Goal: Task Accomplishment & Management: Manage account settings

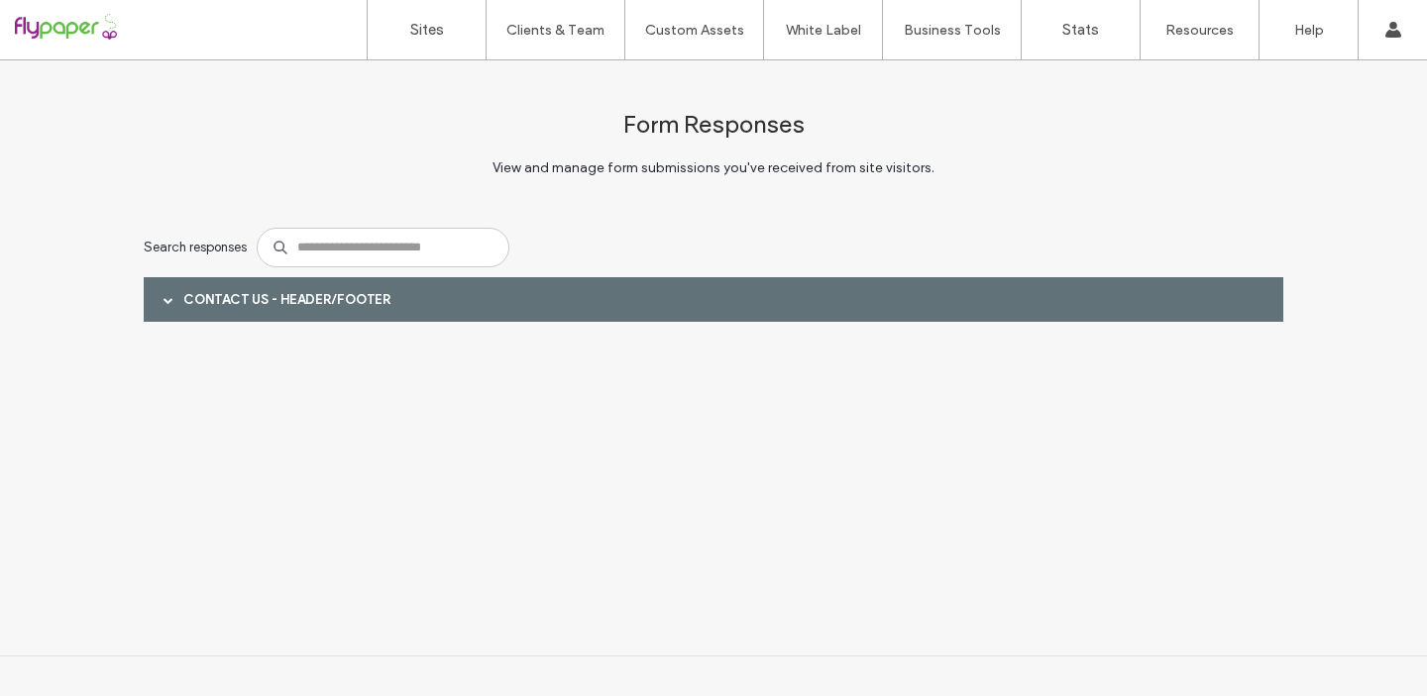
click at [71, 37] on div at bounding box center [127, 30] width 225 height 32
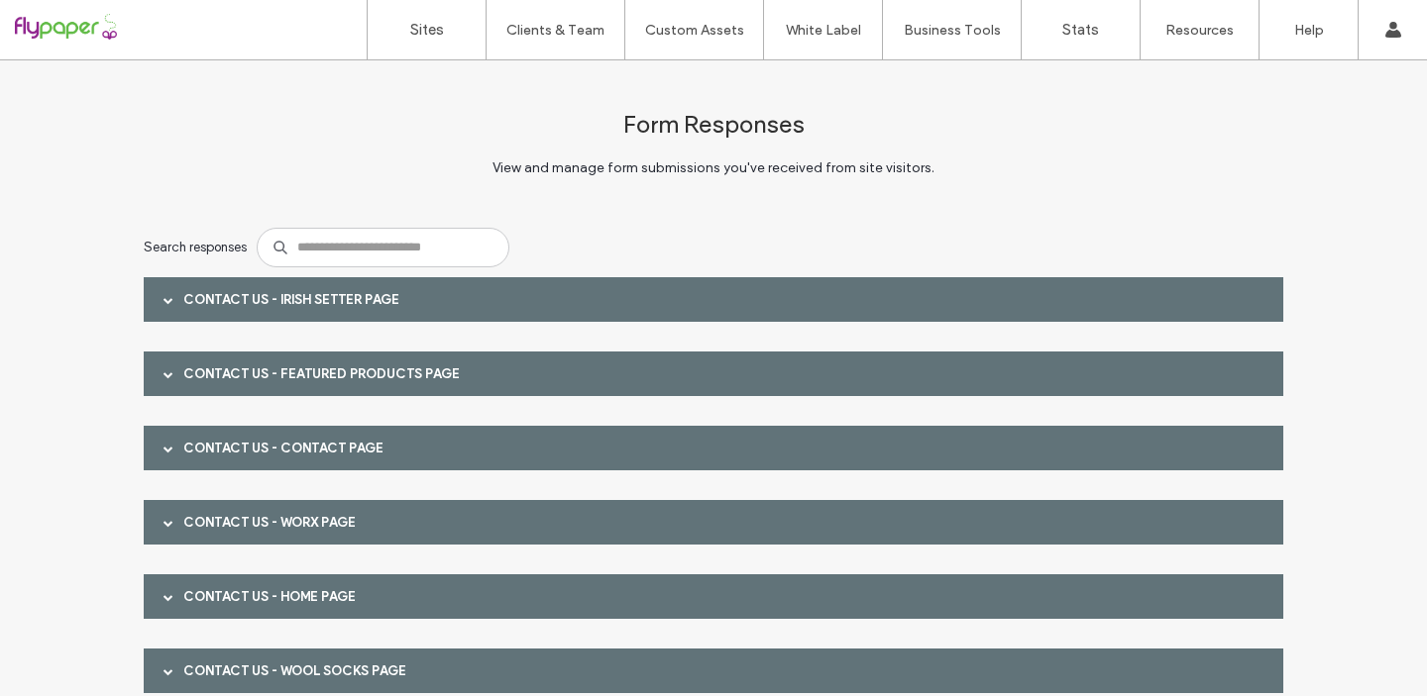
click at [163, 298] on span at bounding box center [168, 300] width 10 height 10
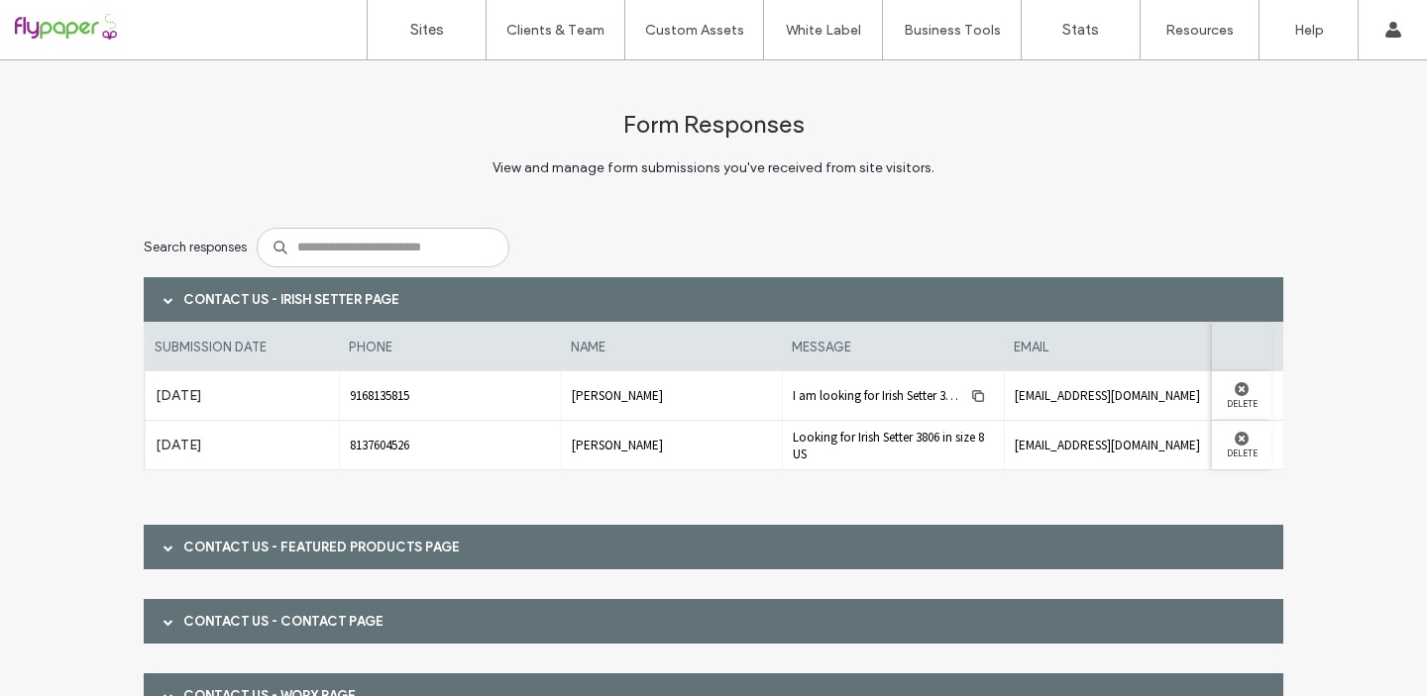
click at [163, 548] on span at bounding box center [168, 548] width 10 height 10
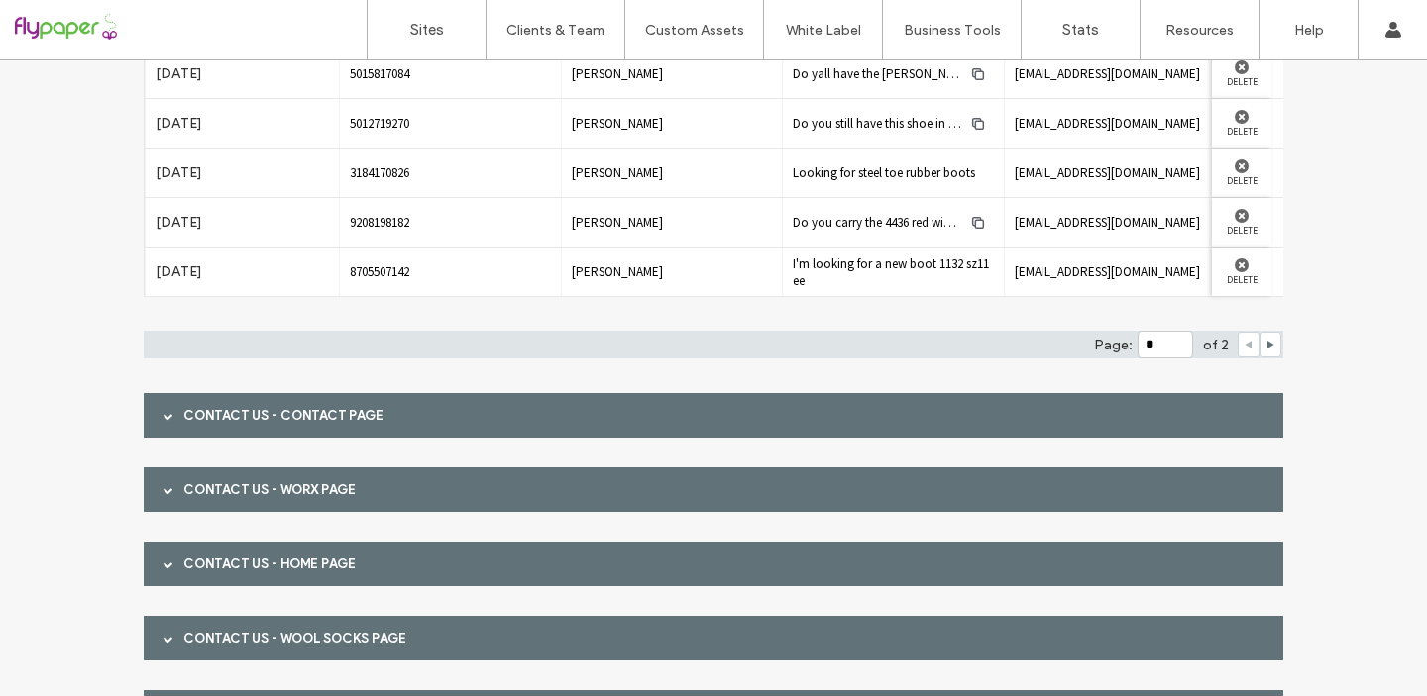
scroll to position [587, 0]
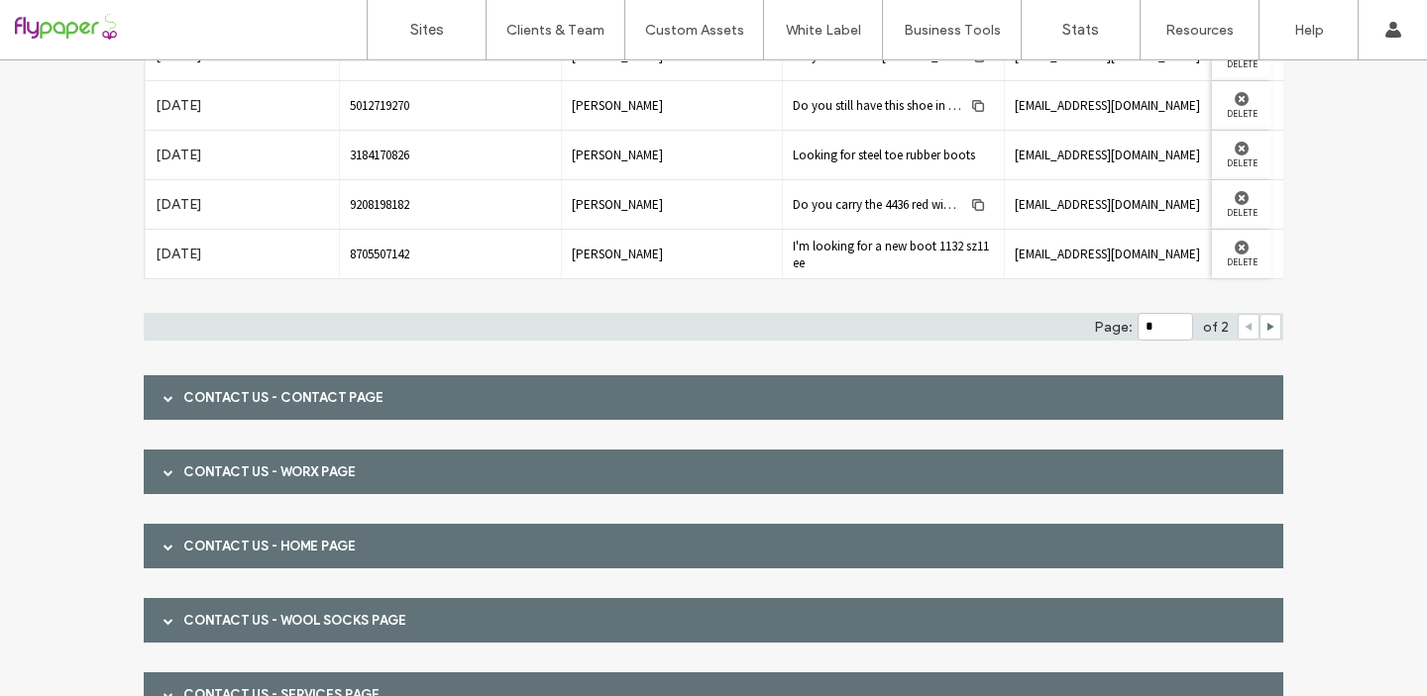
click at [163, 390] on span at bounding box center [168, 397] width 10 height 35
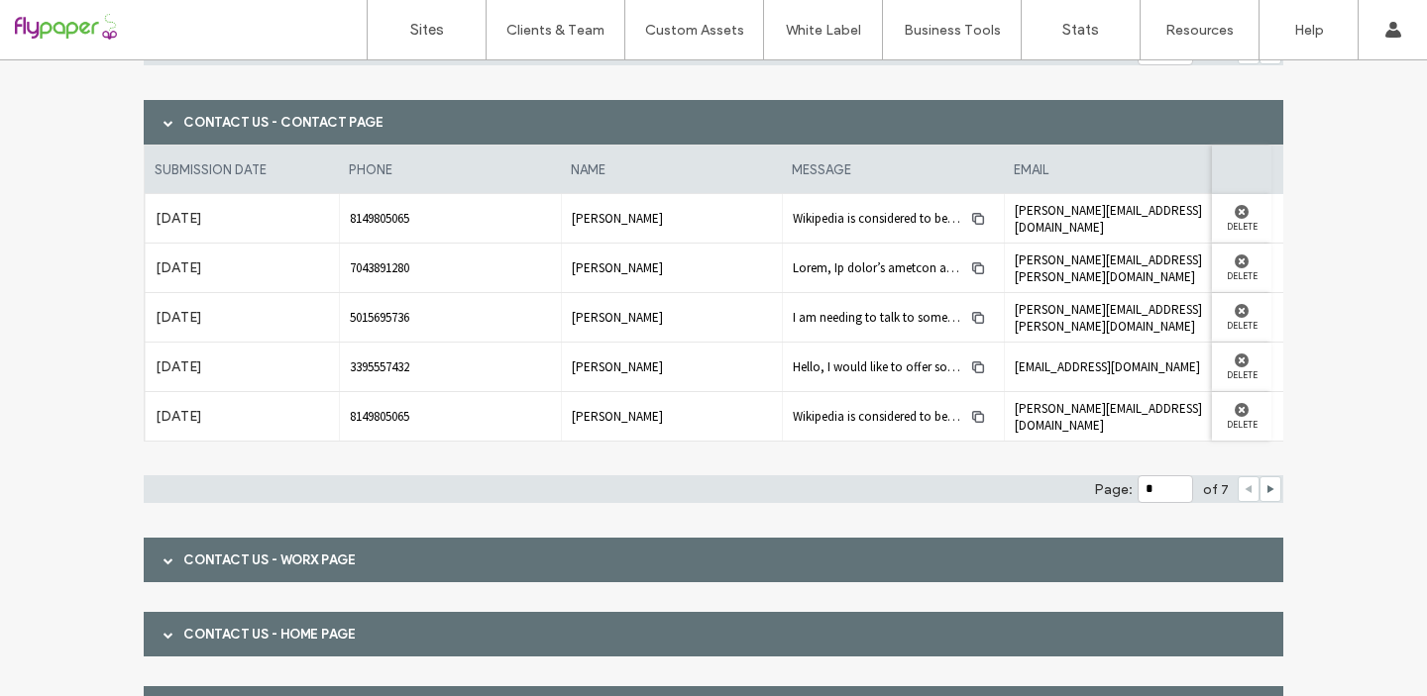
scroll to position [873, 0]
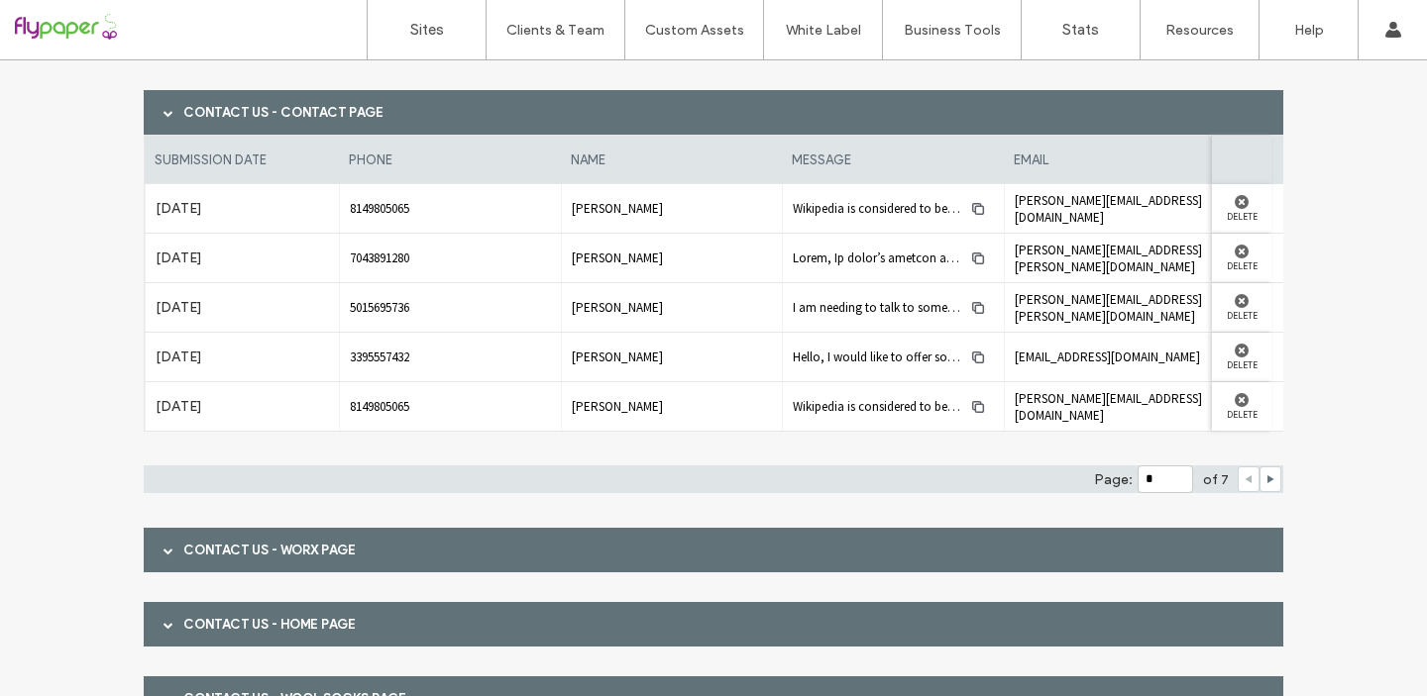
click at [163, 556] on span at bounding box center [168, 550] width 10 height 35
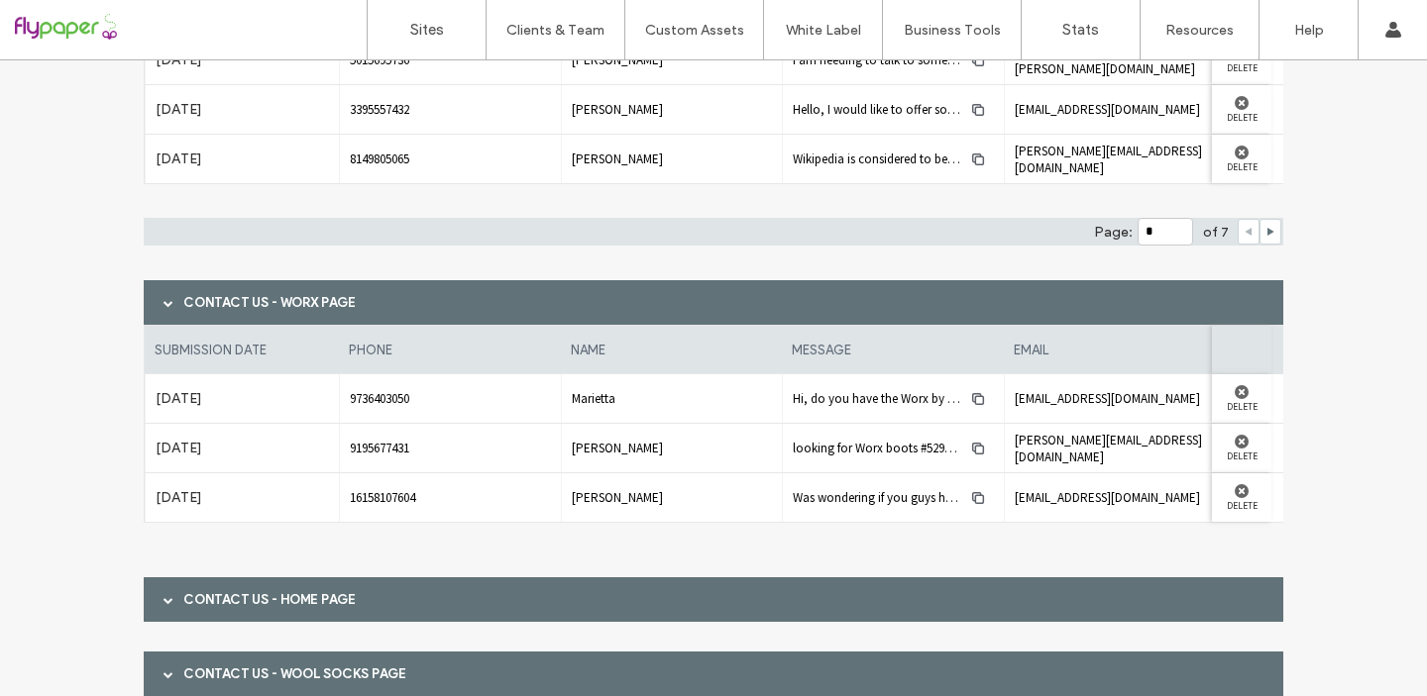
scroll to position [1144, 0]
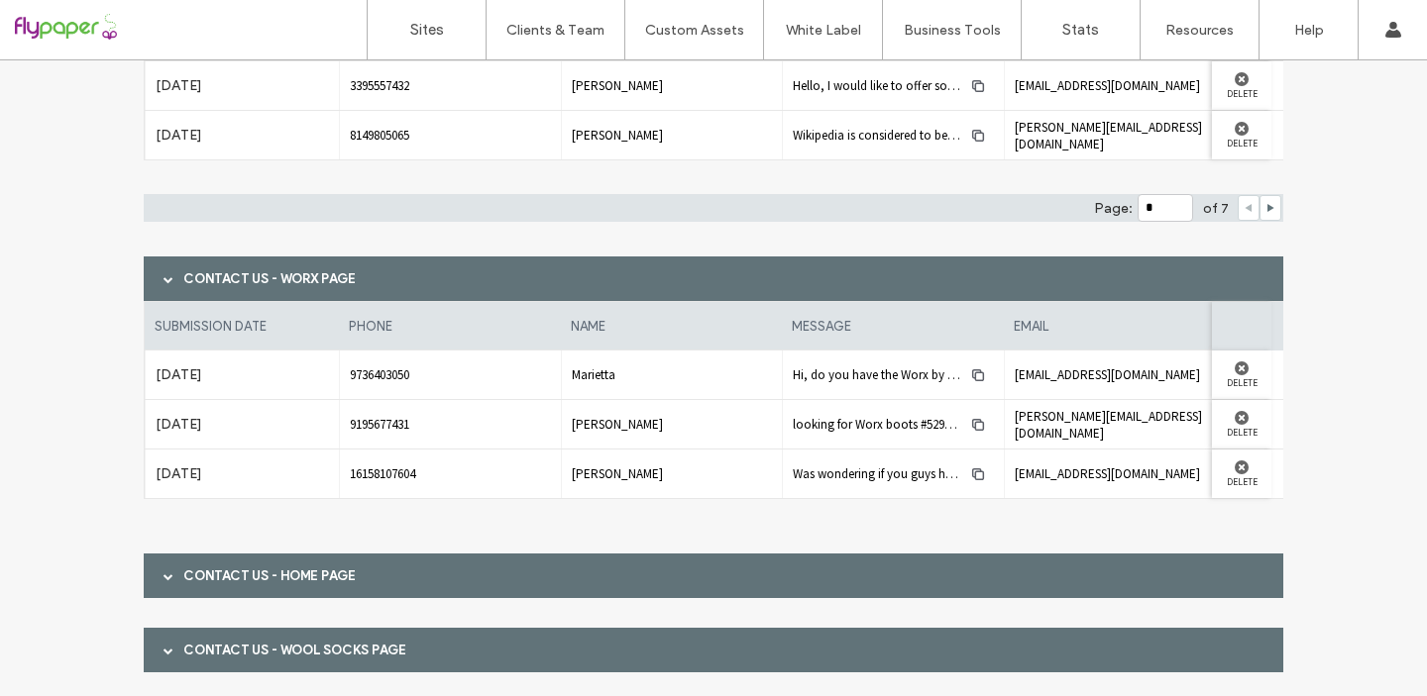
click at [148, 594] on div "Contact Us - Home page" at bounding box center [713, 576] width 1139 height 45
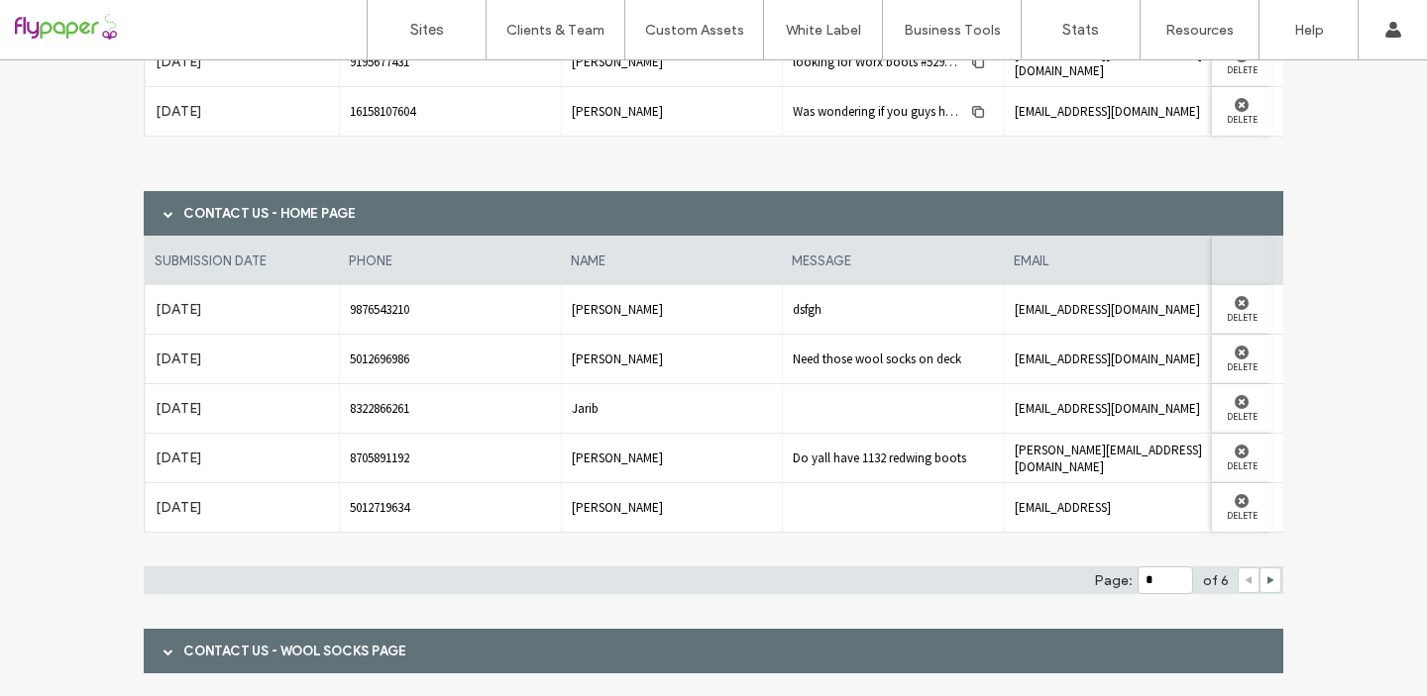
click at [154, 650] on div at bounding box center [169, 651] width 30 height 35
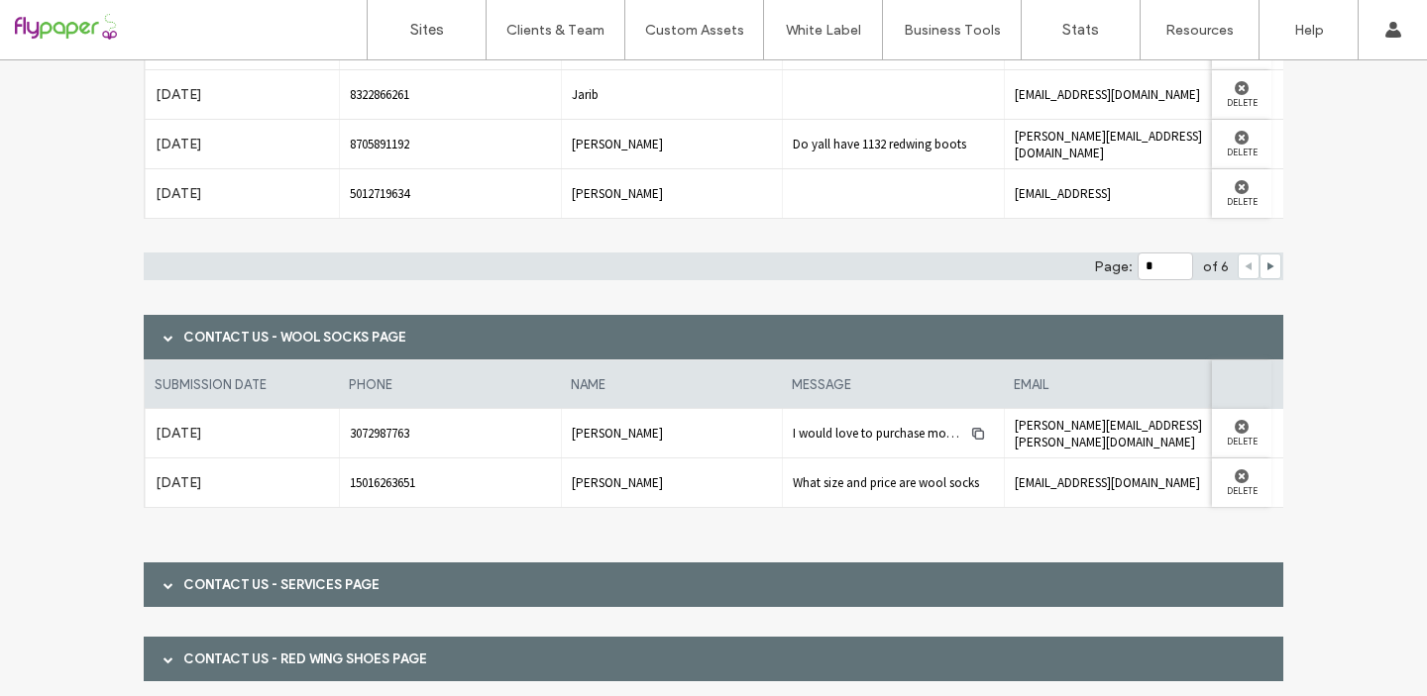
scroll to position [1876, 0]
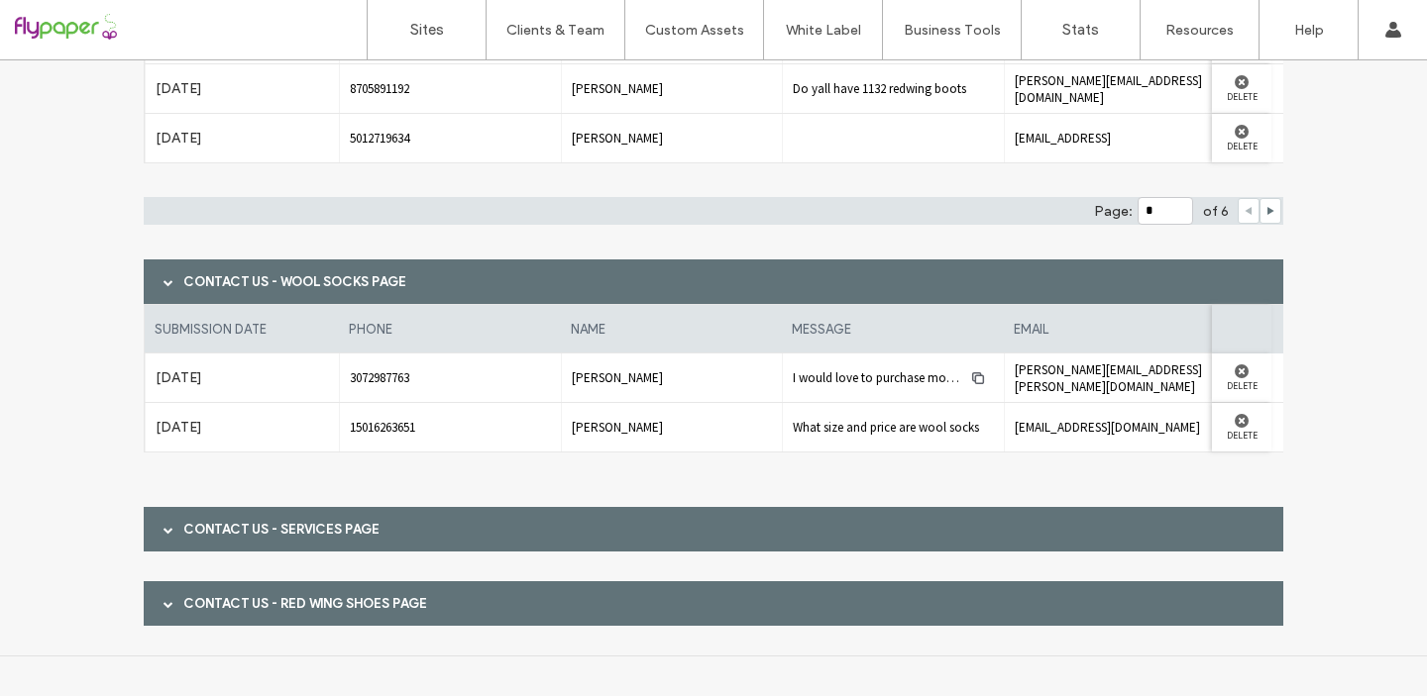
click at [163, 533] on span at bounding box center [168, 530] width 10 height 10
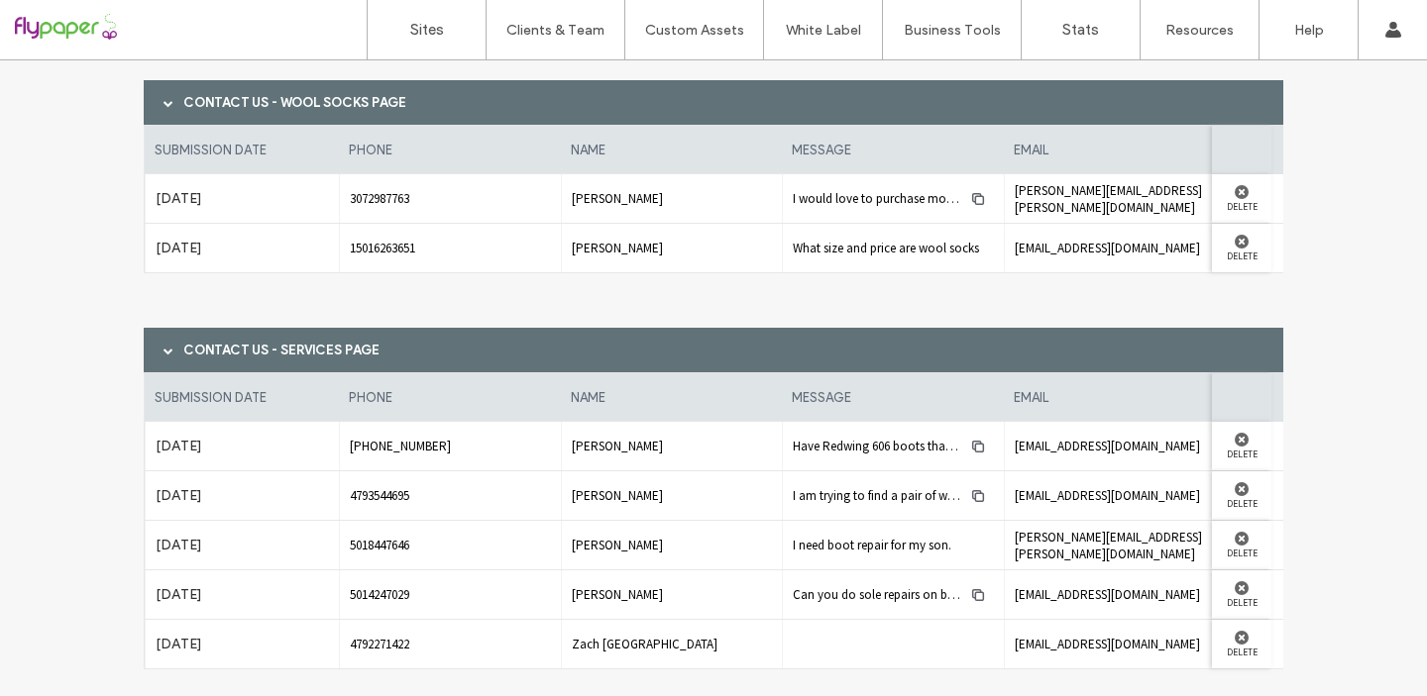
scroll to position [2240, 0]
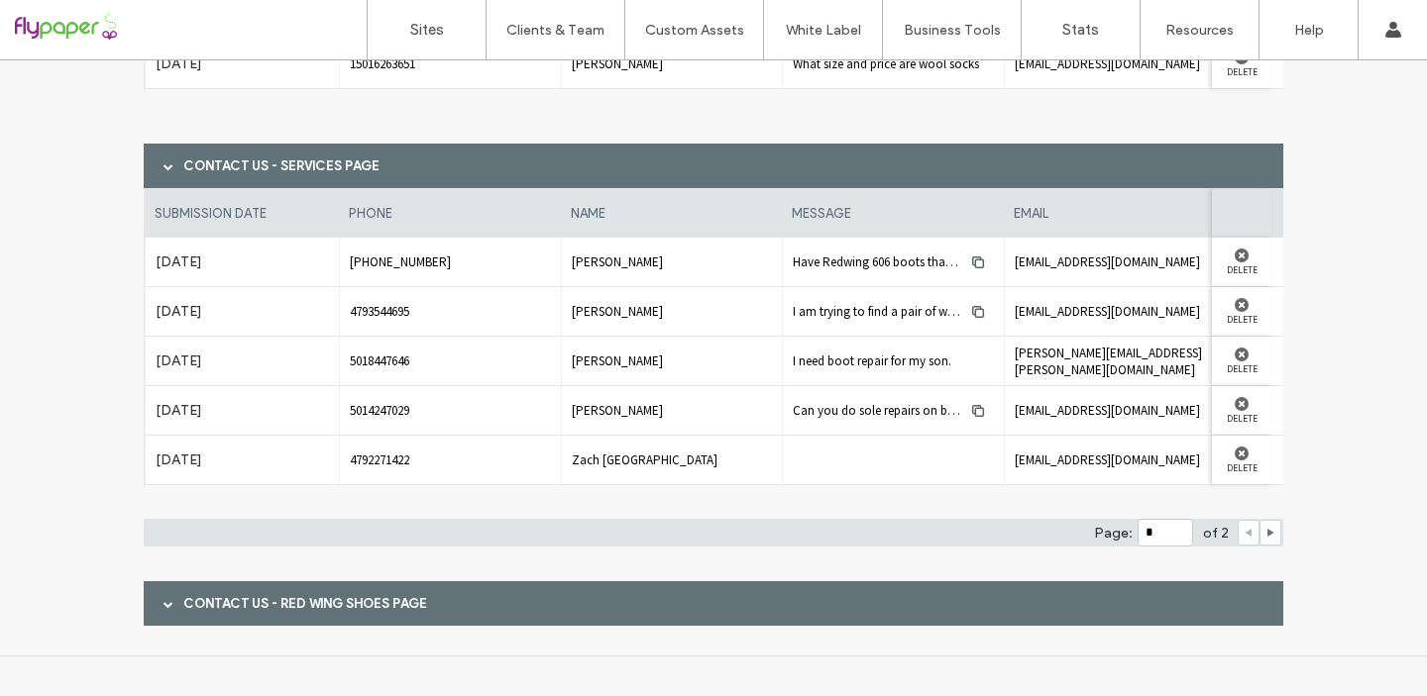
click at [163, 609] on span at bounding box center [168, 603] width 10 height 35
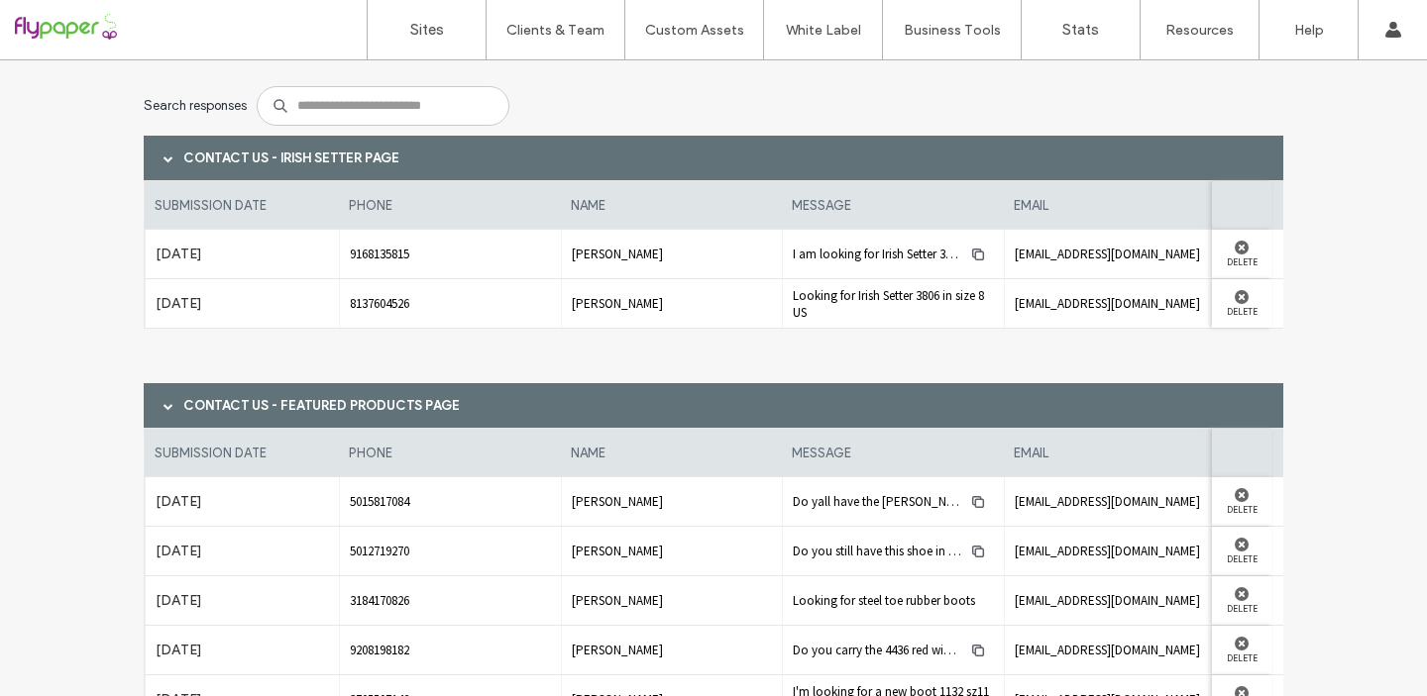
scroll to position [32, 0]
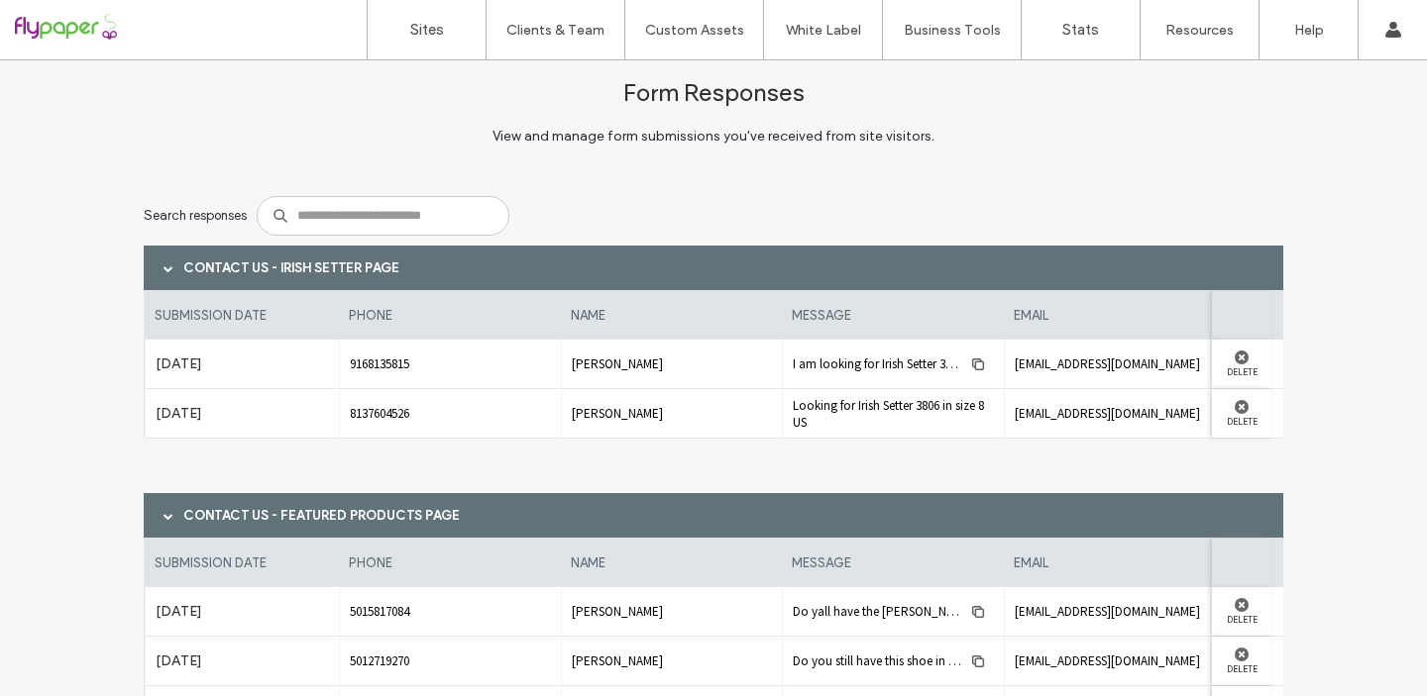
click at [49, 28] on div at bounding box center [127, 30] width 225 height 32
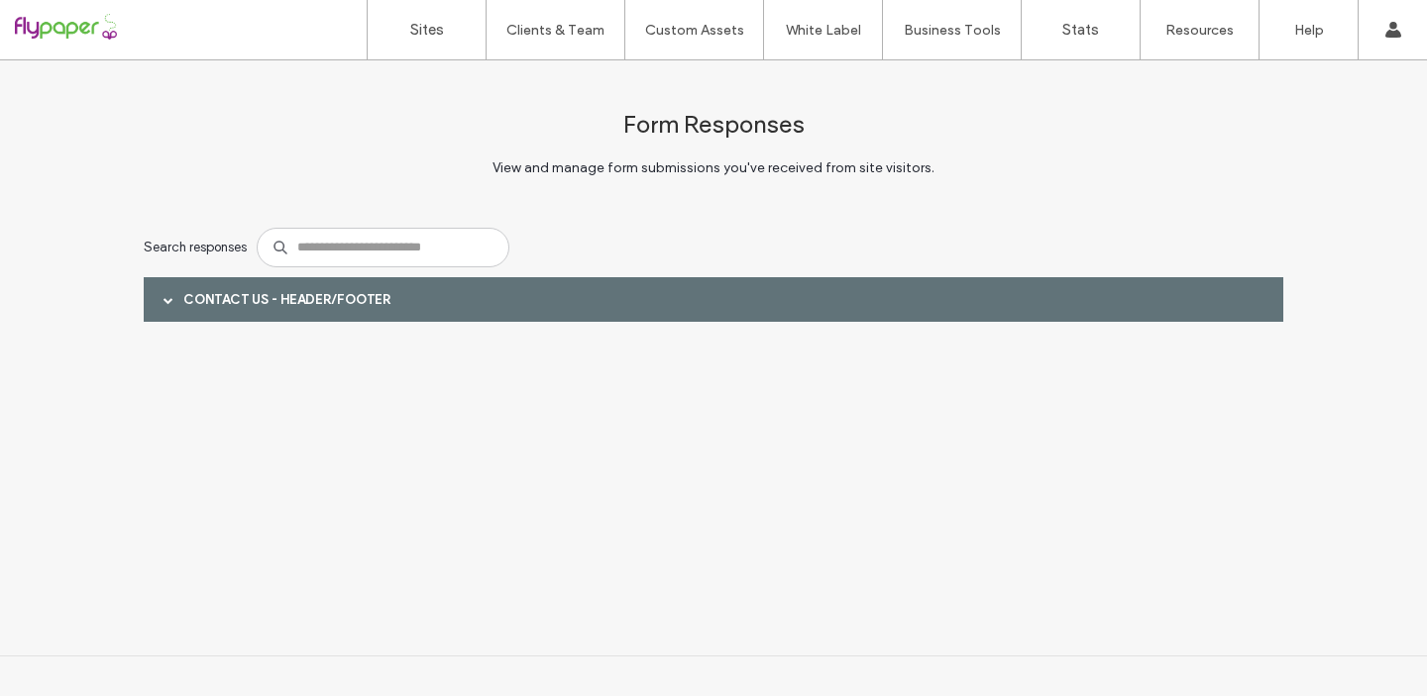
click at [171, 304] on span at bounding box center [168, 299] width 10 height 35
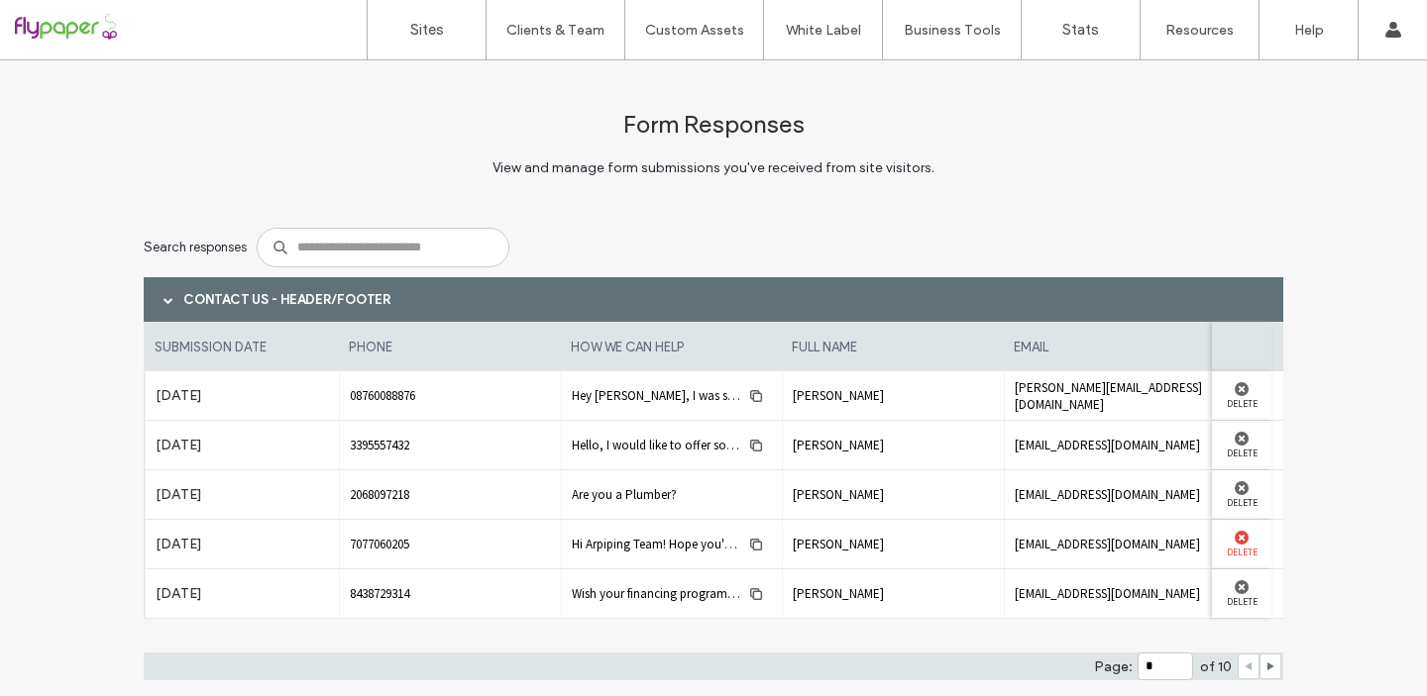
click at [1234, 537] on use at bounding box center [1241, 538] width 14 height 14
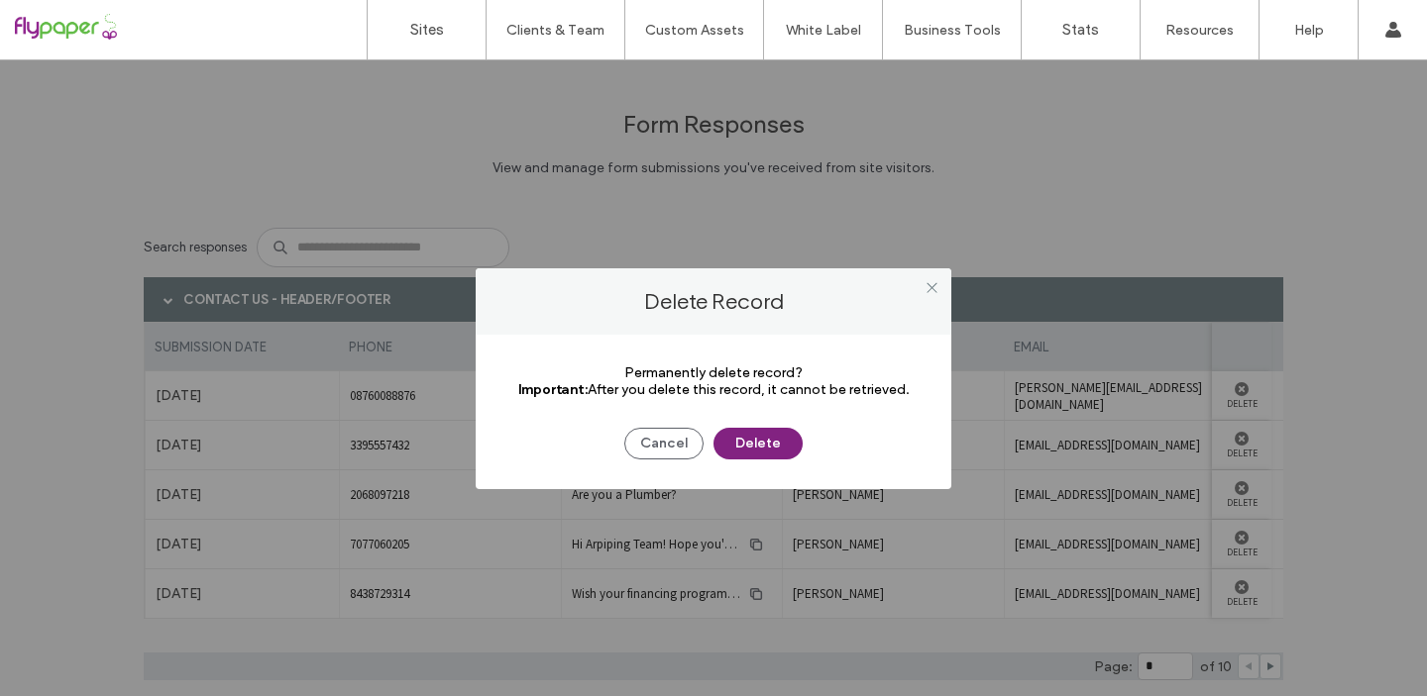
click at [746, 440] on button "Delete" at bounding box center [757, 444] width 89 height 32
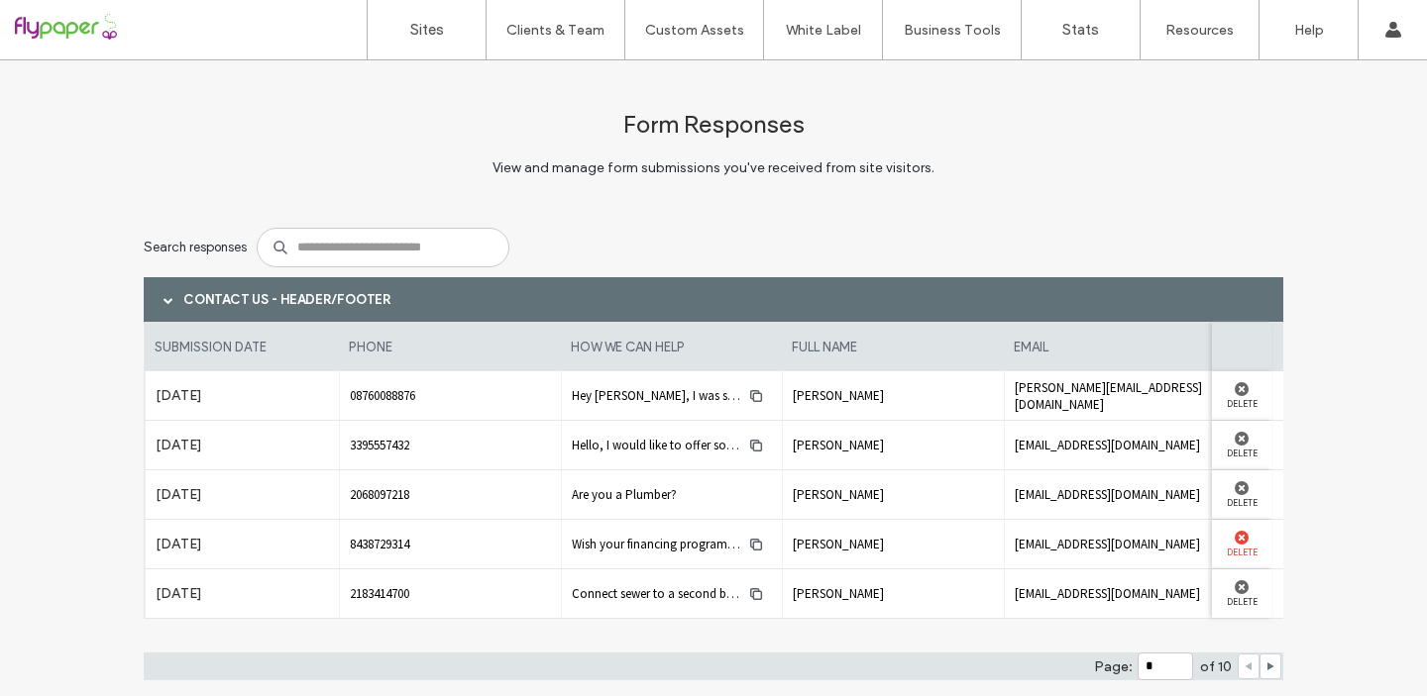
click at [1234, 537] on use at bounding box center [1241, 538] width 14 height 14
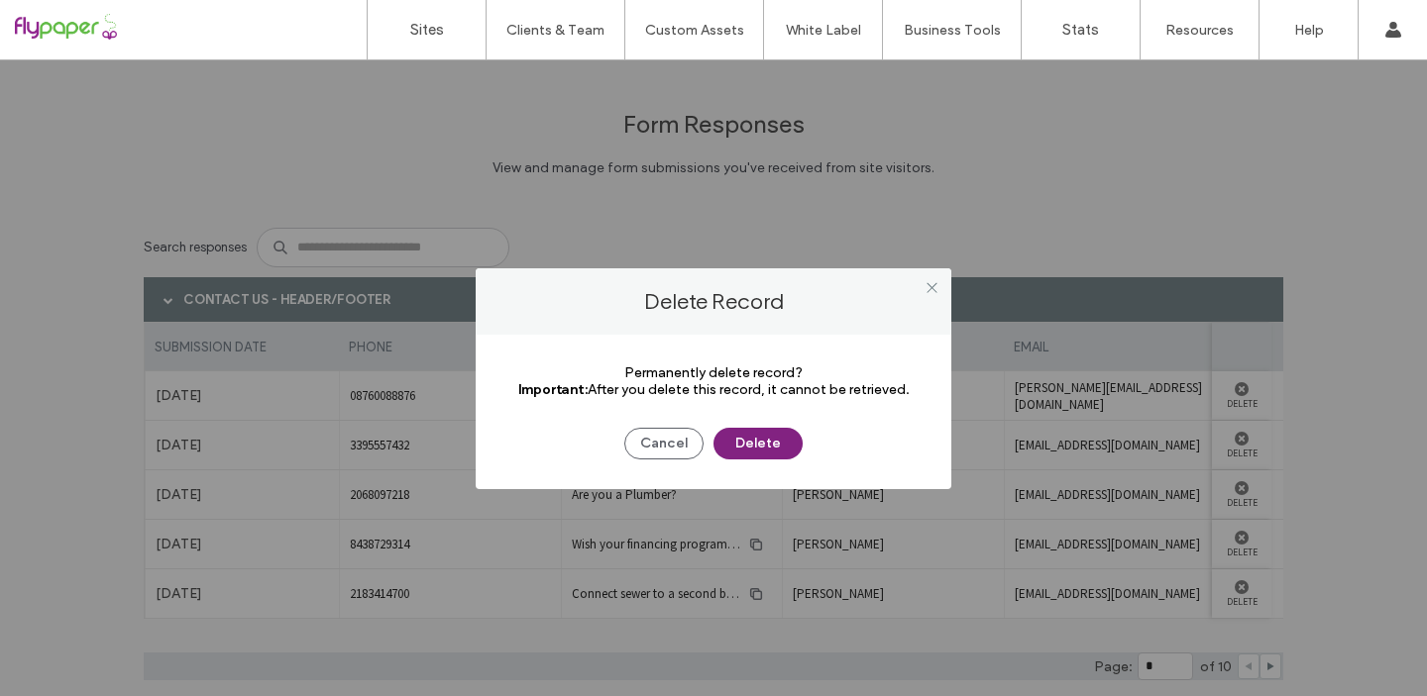
click at [743, 443] on button "Delete" at bounding box center [757, 444] width 89 height 32
